Goal: Task Accomplishment & Management: Manage account settings

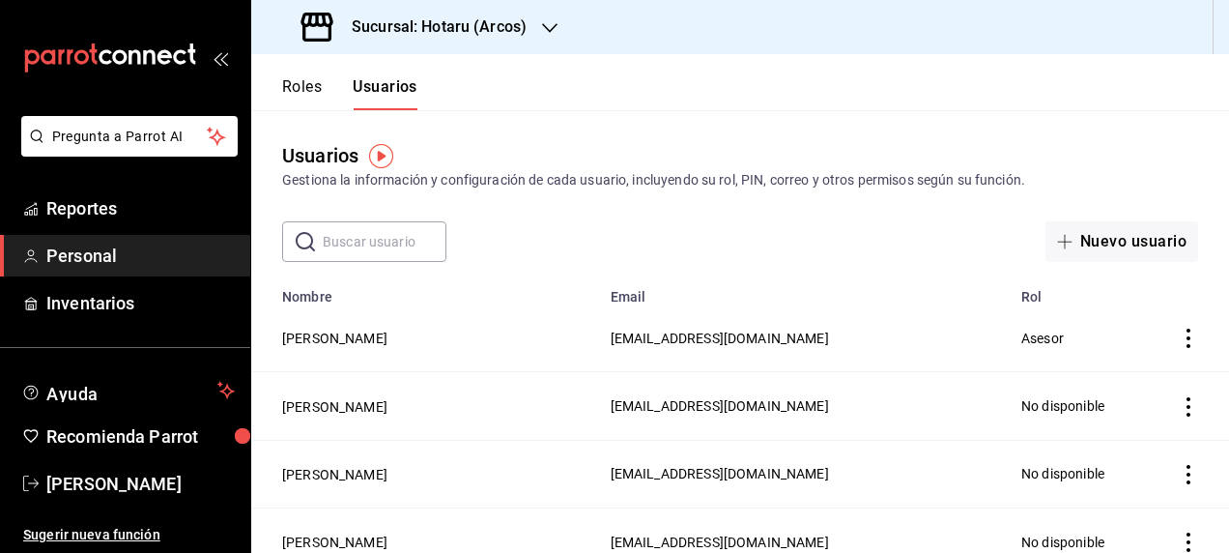
click at [373, 243] on input "text" at bounding box center [385, 241] width 124 height 39
click at [695, 228] on div "​ ​ Nuevo usuario" at bounding box center [740, 241] width 978 height 41
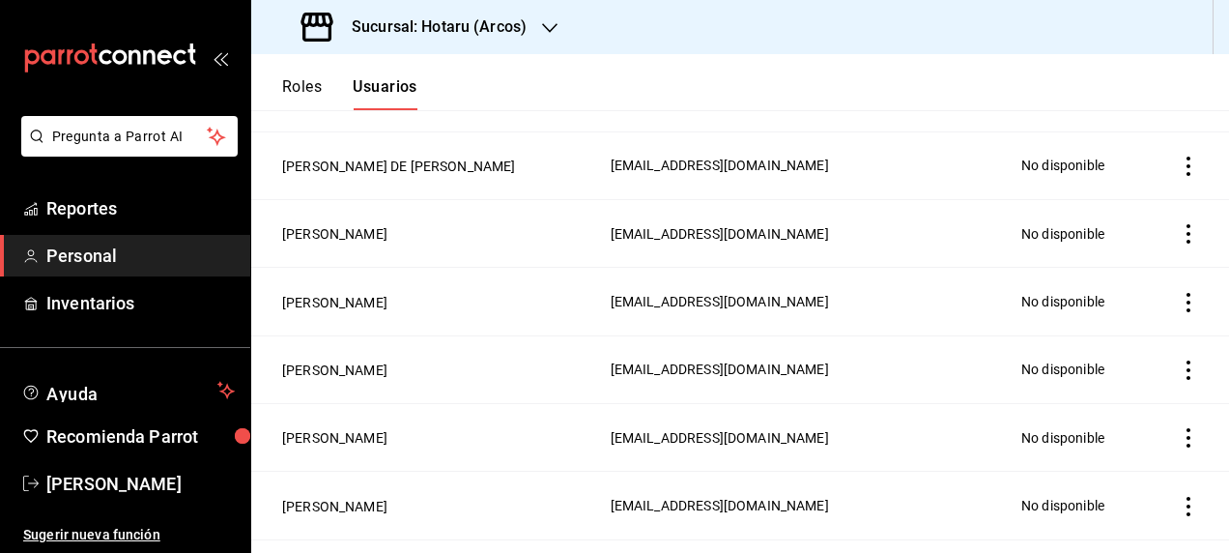
scroll to position [676, 0]
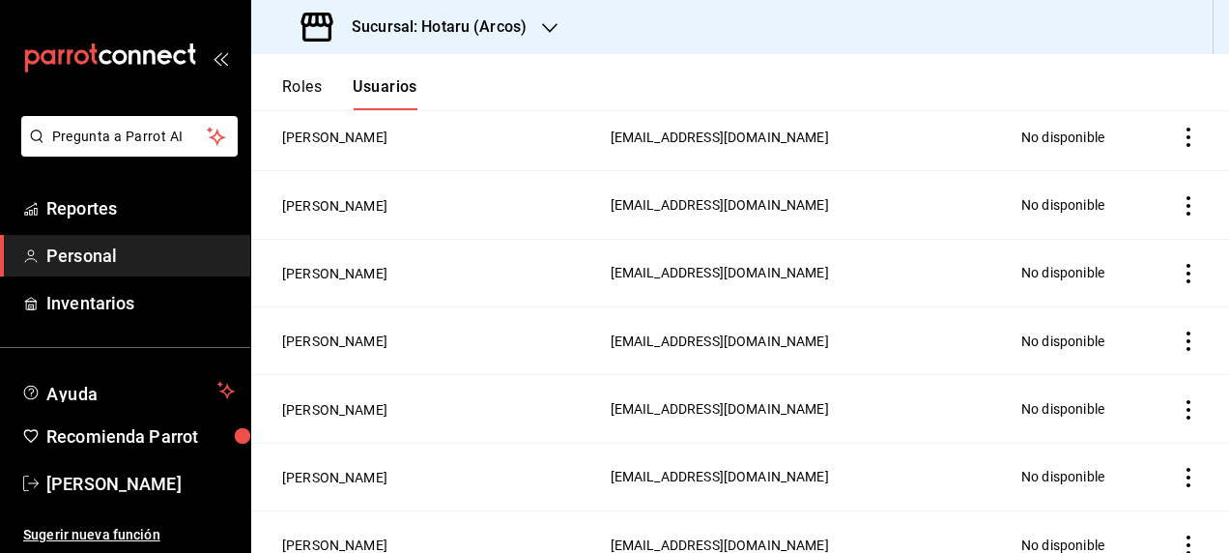
click at [1179, 264] on icon "actions" at bounding box center [1188, 273] width 19 height 19
click at [553, 289] on div at bounding box center [614, 276] width 1229 height 553
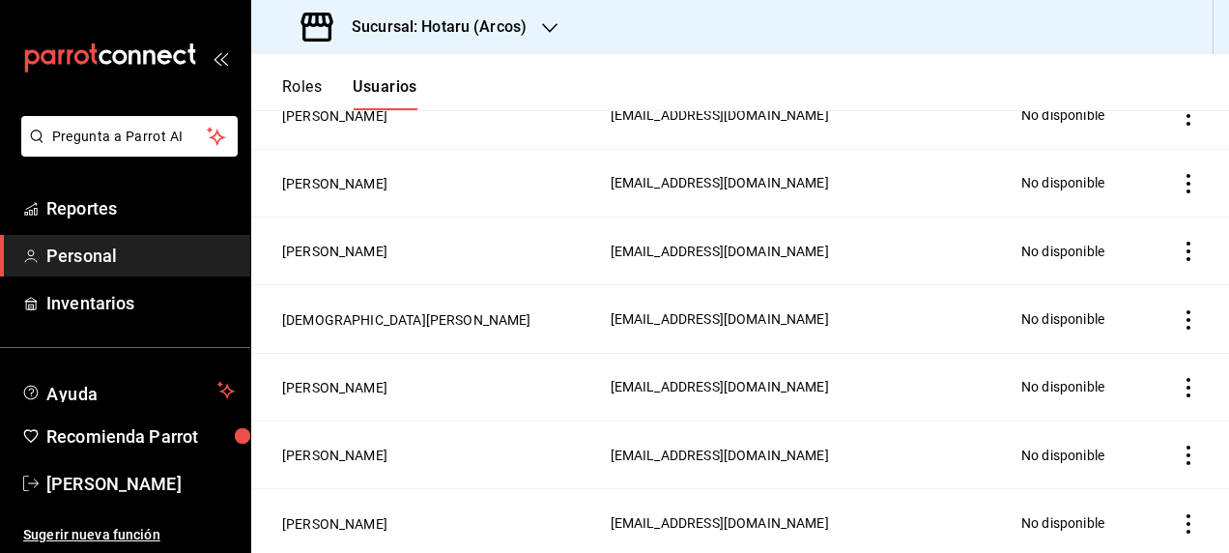
scroll to position [1256, 0]
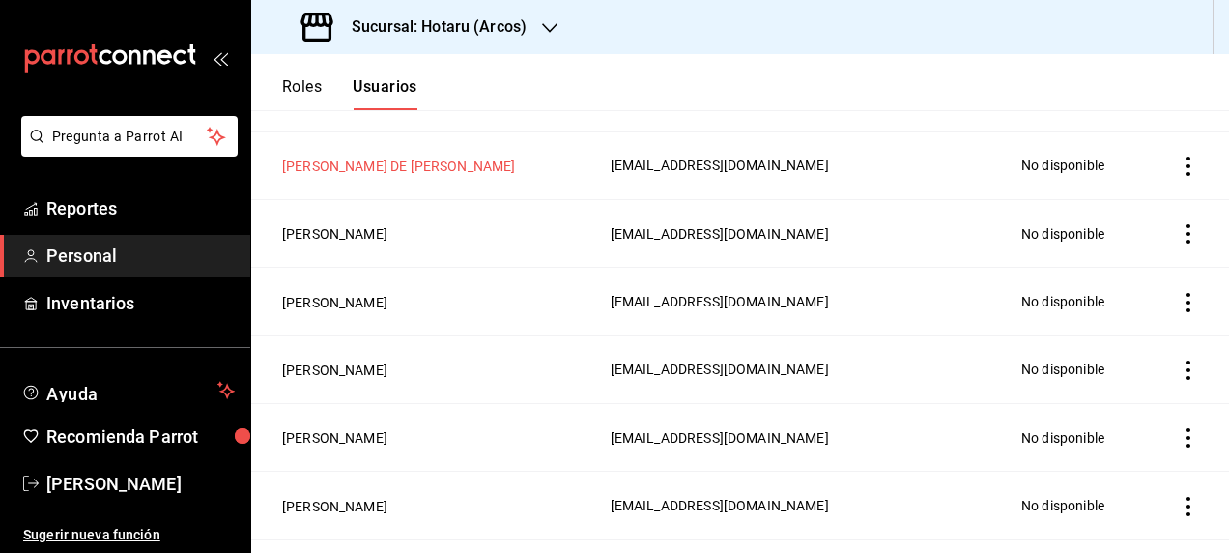
scroll to position [0, 0]
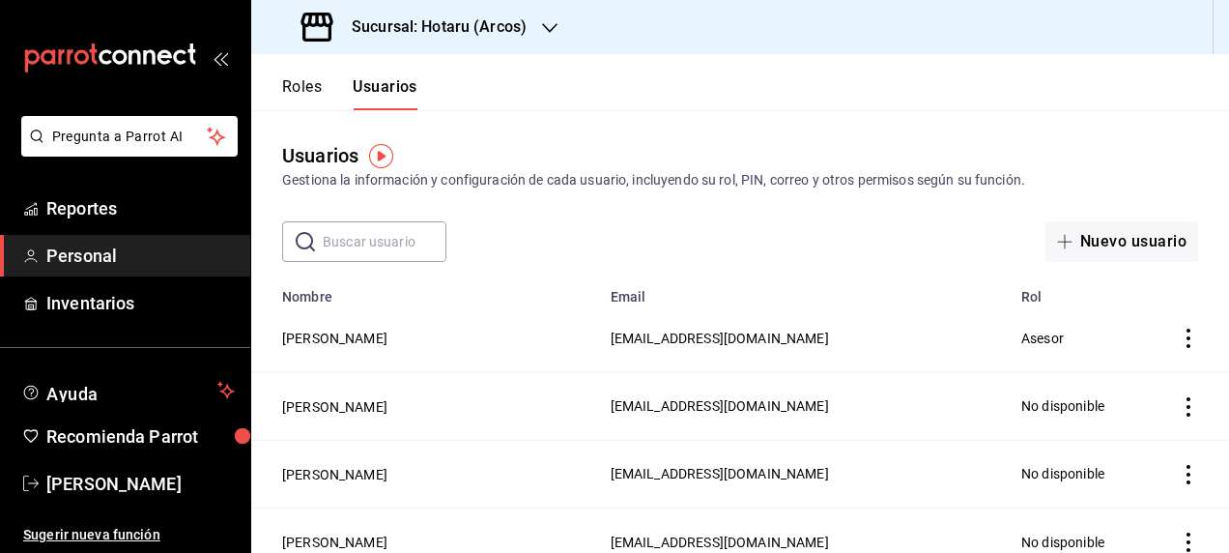
click at [385, 93] on button "Usuarios" at bounding box center [385, 93] width 65 height 33
click at [543, 26] on icon "button" at bounding box center [549, 28] width 15 height 10
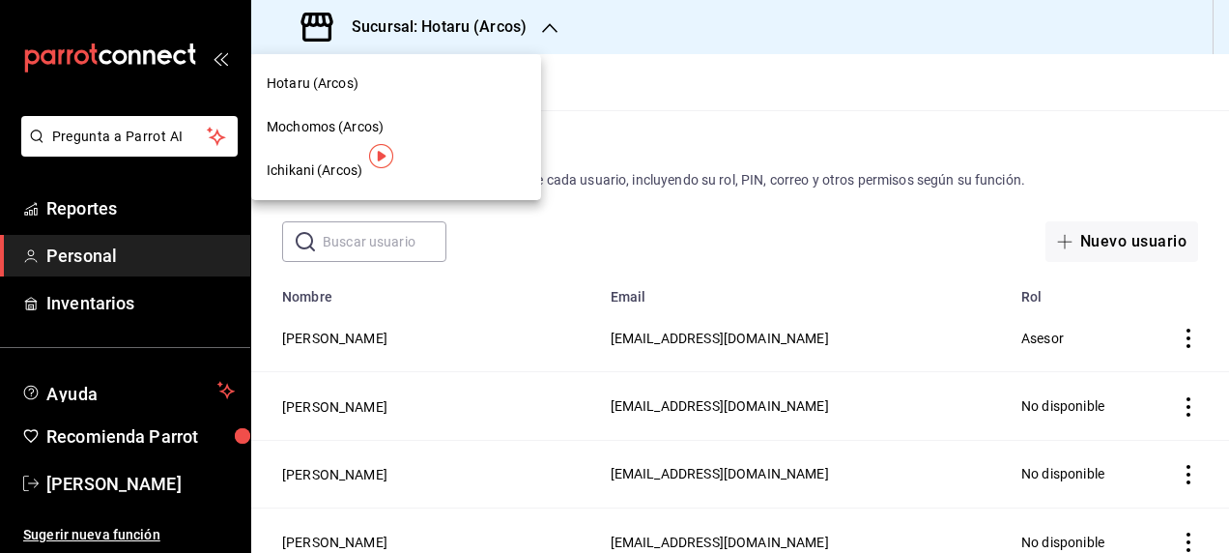
click at [310, 84] on span "Hotaru (Arcos)" at bounding box center [313, 83] width 92 height 20
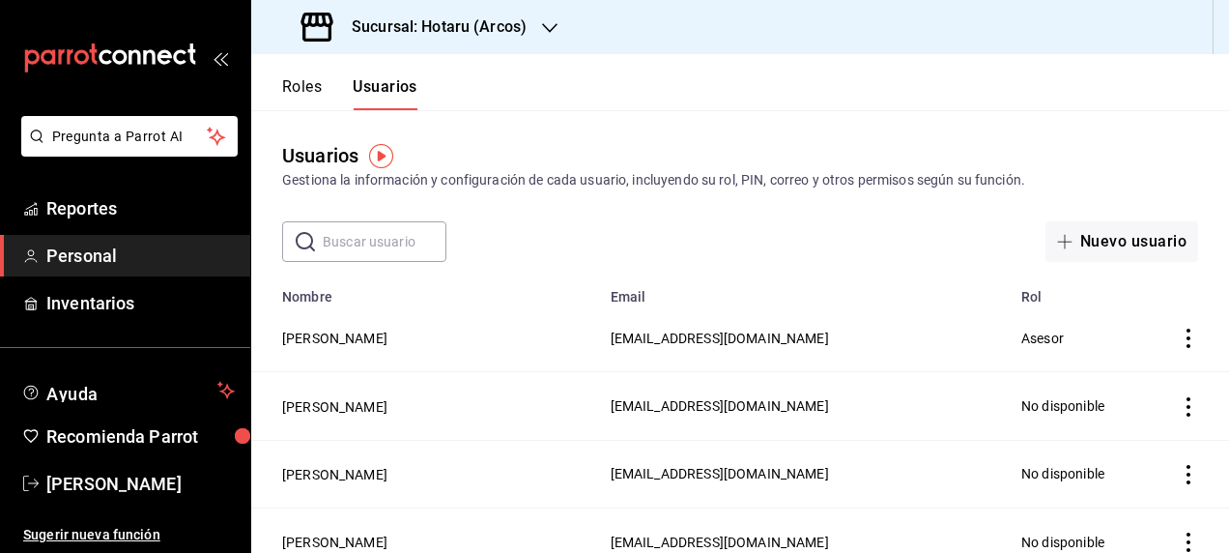
click at [389, 91] on button "Usuarios" at bounding box center [385, 93] width 65 height 33
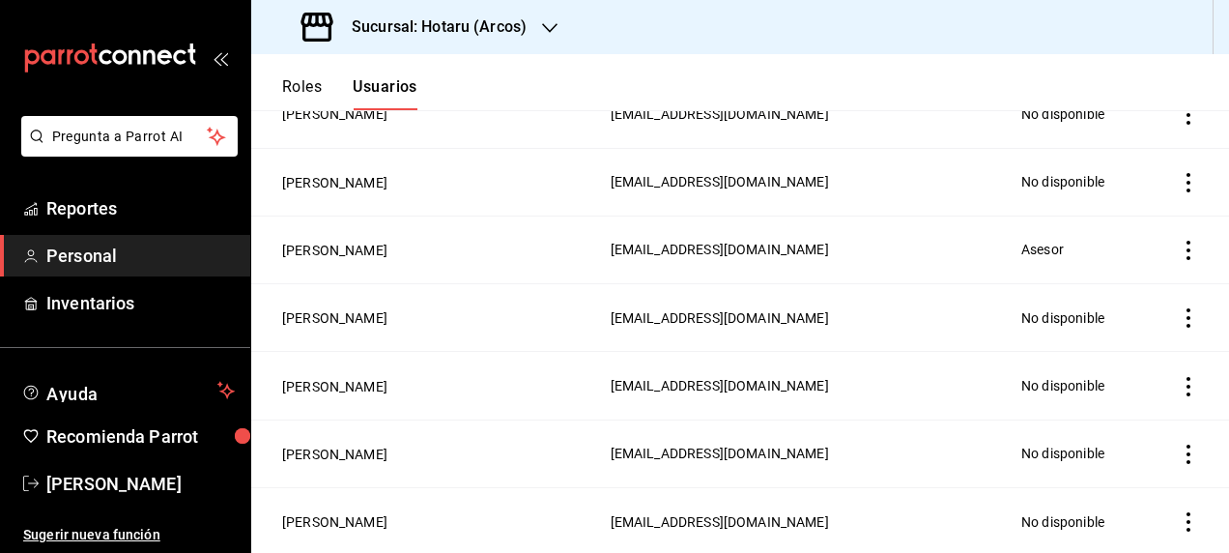
scroll to position [2512, 0]
